Goal: Task Accomplishment & Management: Use online tool/utility

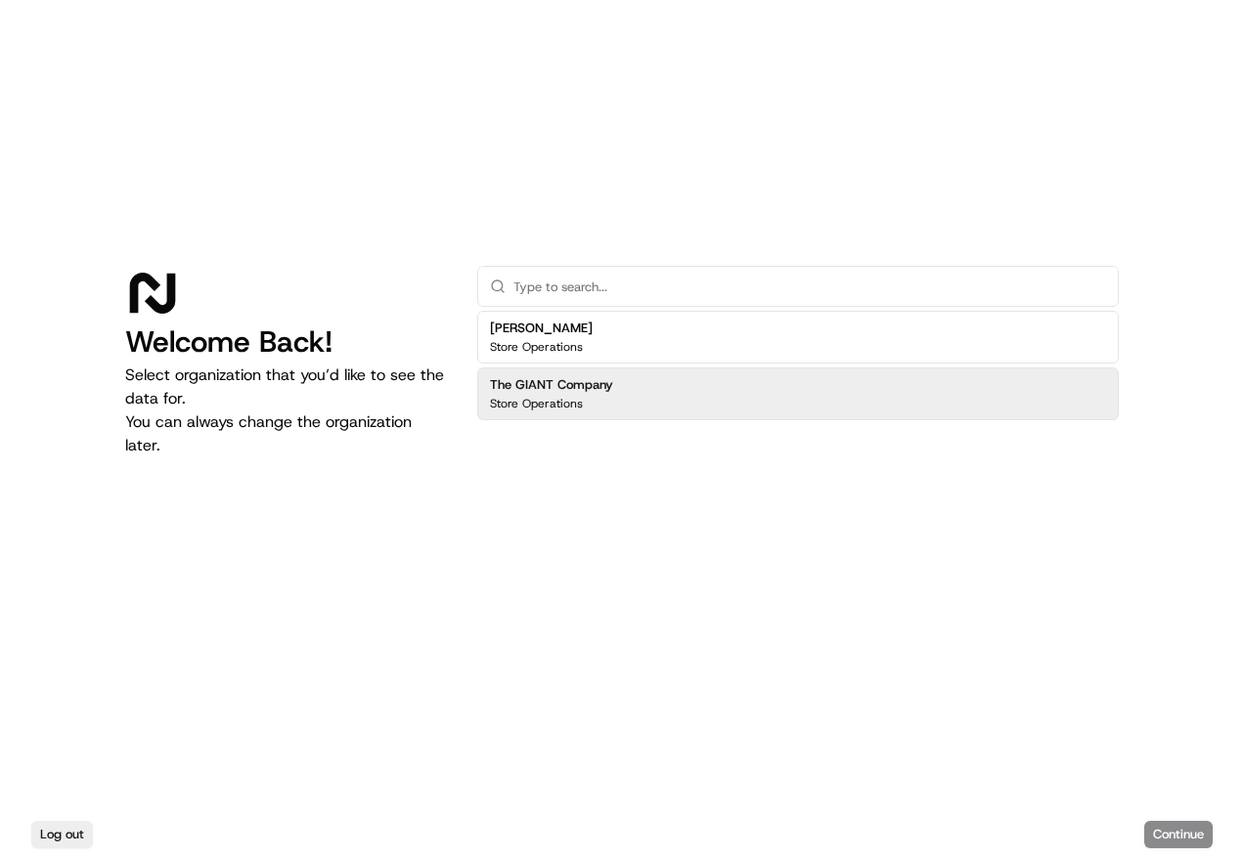
click at [587, 398] on div "Store Operations" at bounding box center [551, 404] width 123 height 16
click at [1169, 830] on button "Continue" at bounding box center [1178, 834] width 68 height 27
